Goal: Navigation & Orientation: Find specific page/section

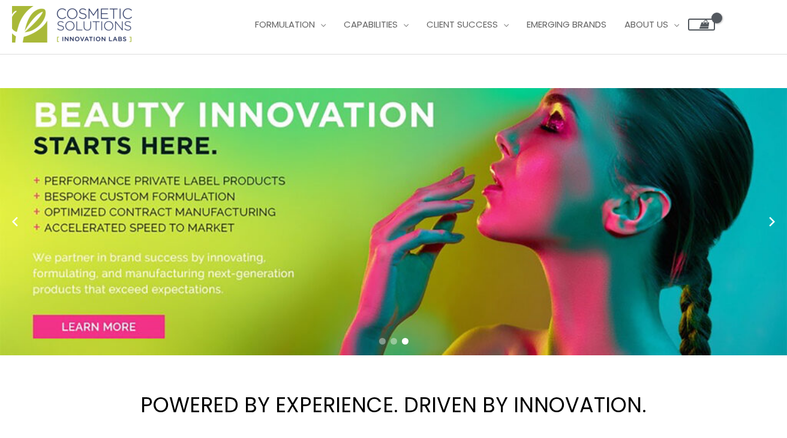
scroll to position [22, 0]
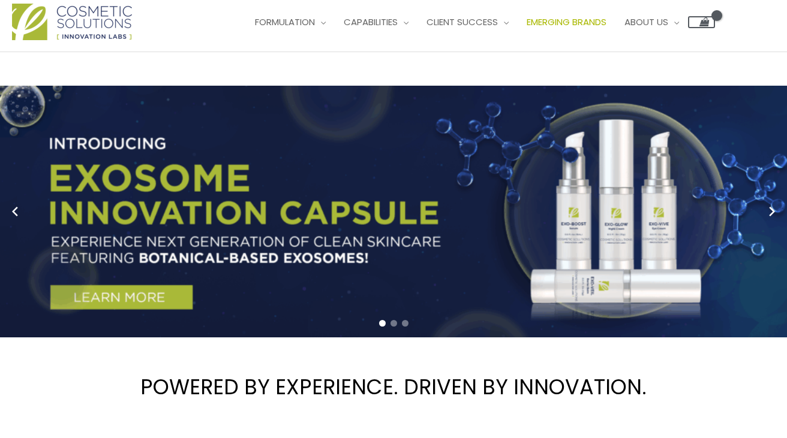
click at [583, 18] on span "Emerging Brands" at bounding box center [566, 22] width 80 height 13
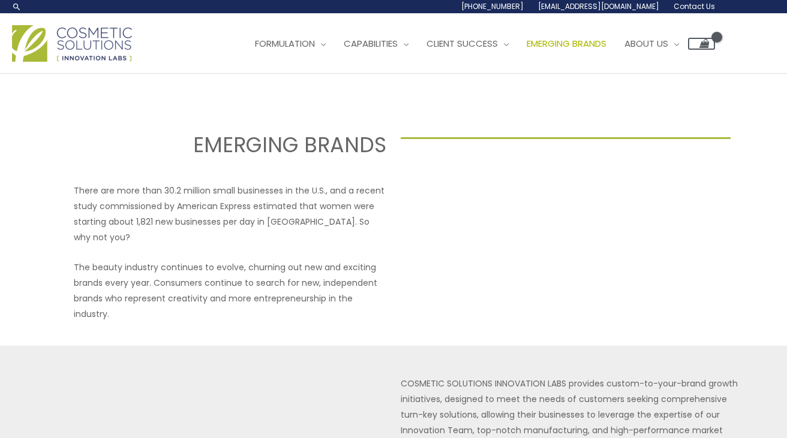
scroll to position [31, 0]
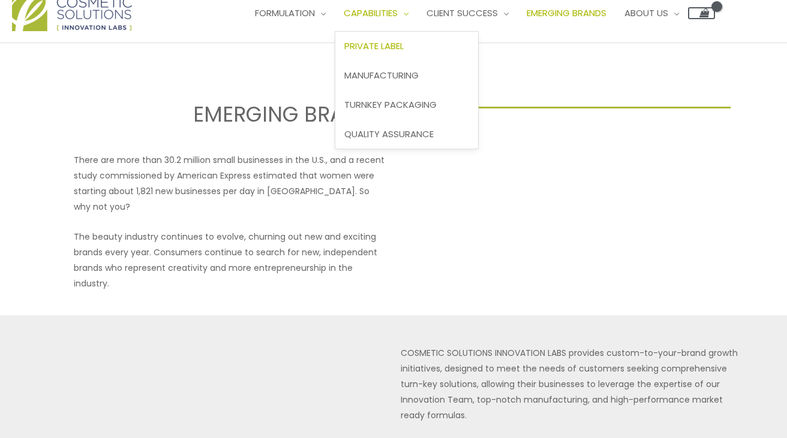
click at [386, 43] on span "Private Label" at bounding box center [373, 46] width 59 height 13
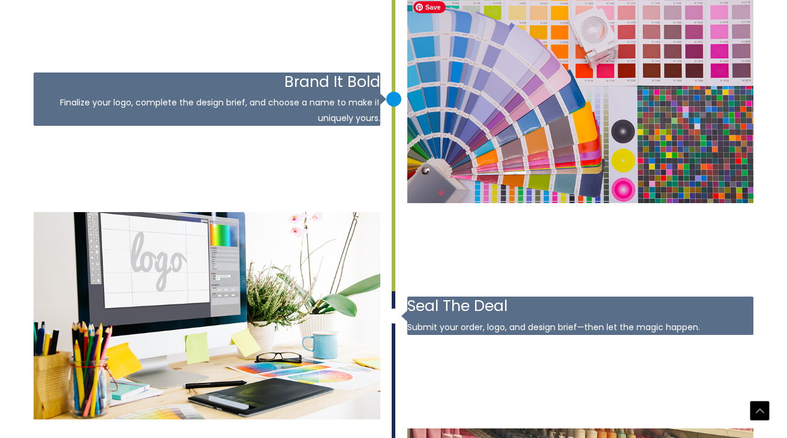
scroll to position [1966, 0]
